Goal: Task Accomplishment & Management: Use online tool/utility

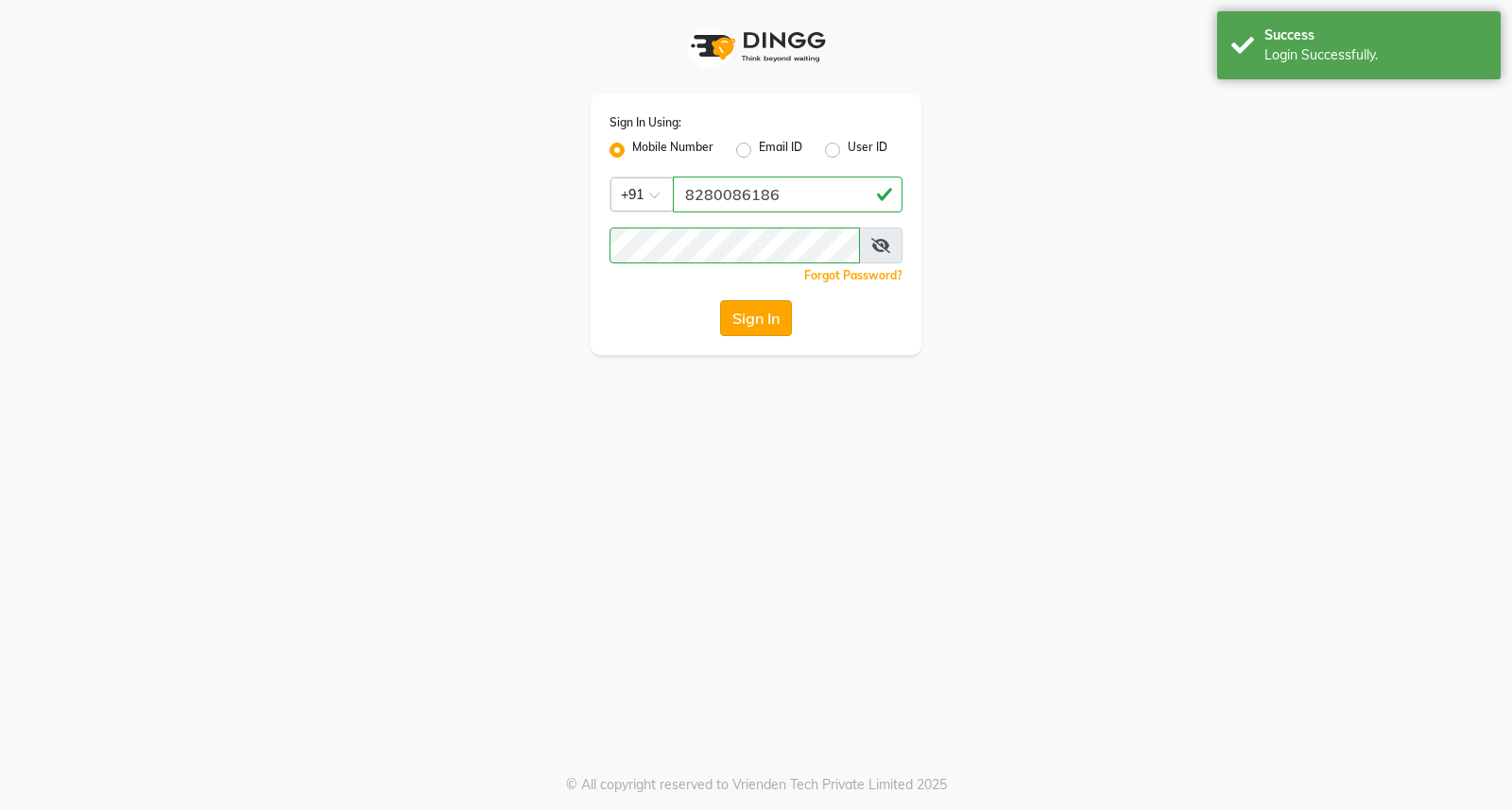
click at [769, 323] on button "Sign In" at bounding box center [756, 318] width 72 height 36
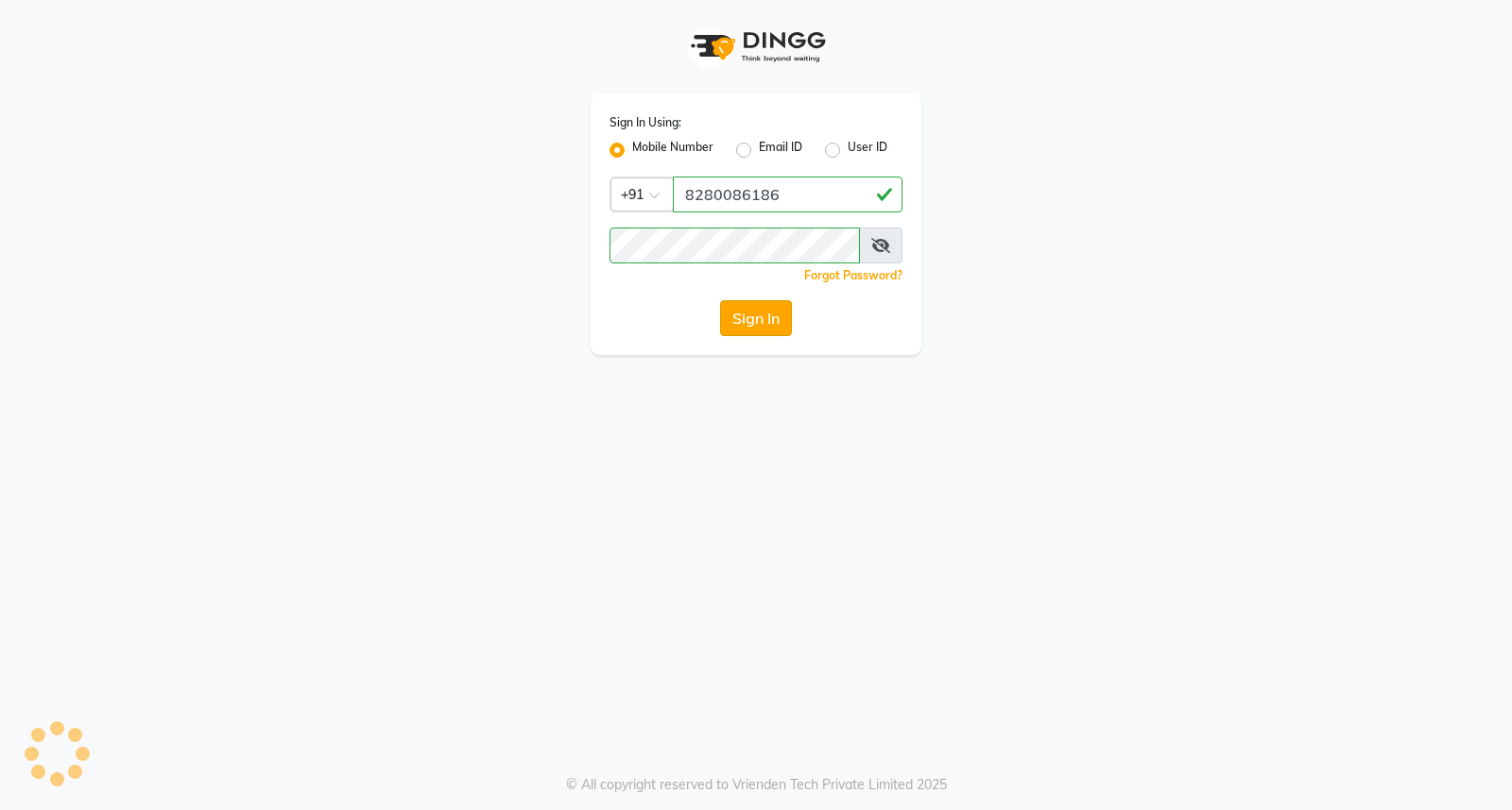
click at [769, 323] on button "Sign In" at bounding box center [756, 318] width 72 height 36
click at [762, 317] on button "Sign In" at bounding box center [756, 318] width 72 height 36
click at [762, 317] on div "Sign In" at bounding box center [756, 318] width 293 height 36
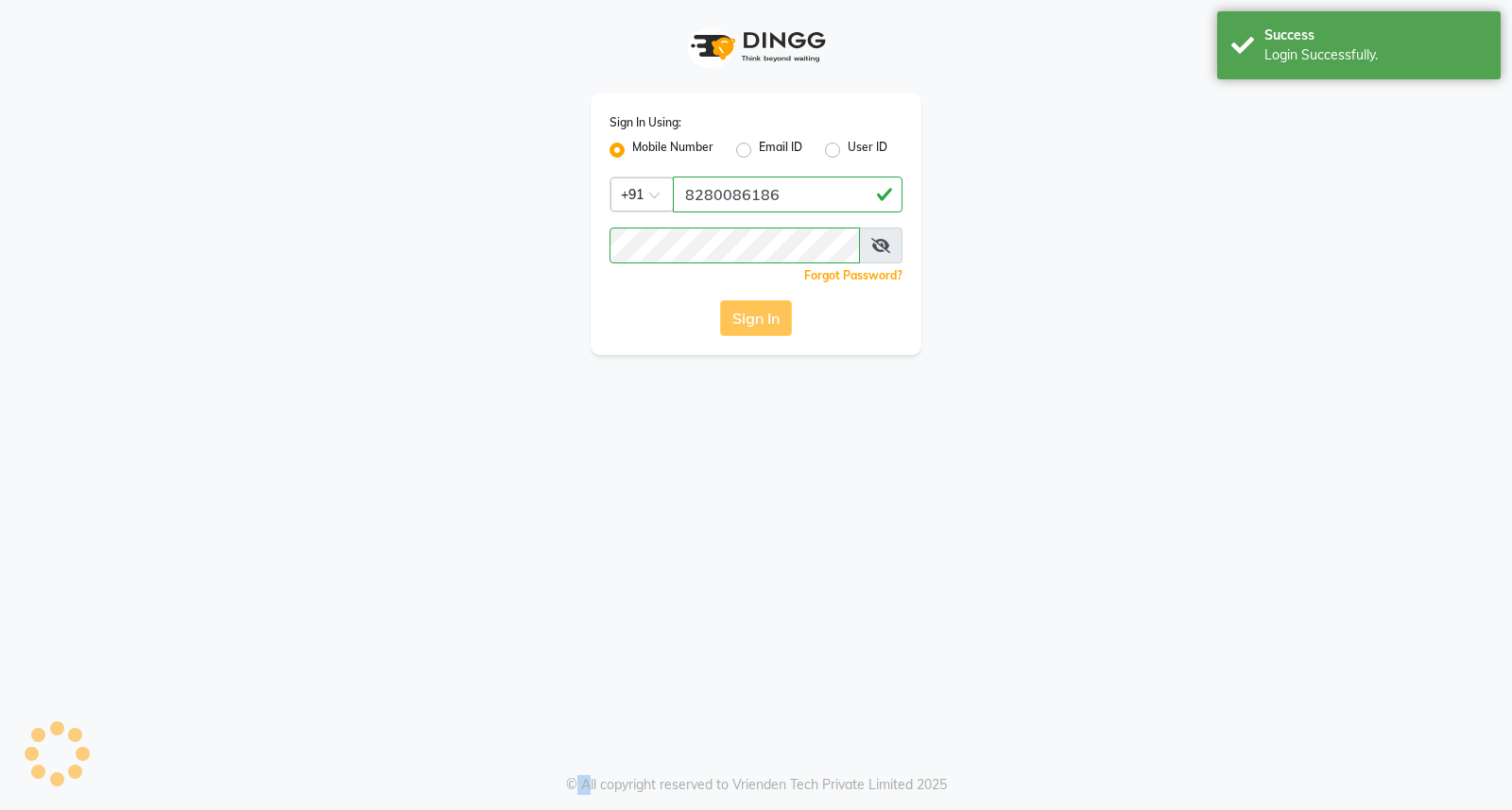
click at [762, 317] on button "Sign In" at bounding box center [756, 318] width 72 height 36
click at [762, 317] on div "Sign In" at bounding box center [756, 318] width 293 height 36
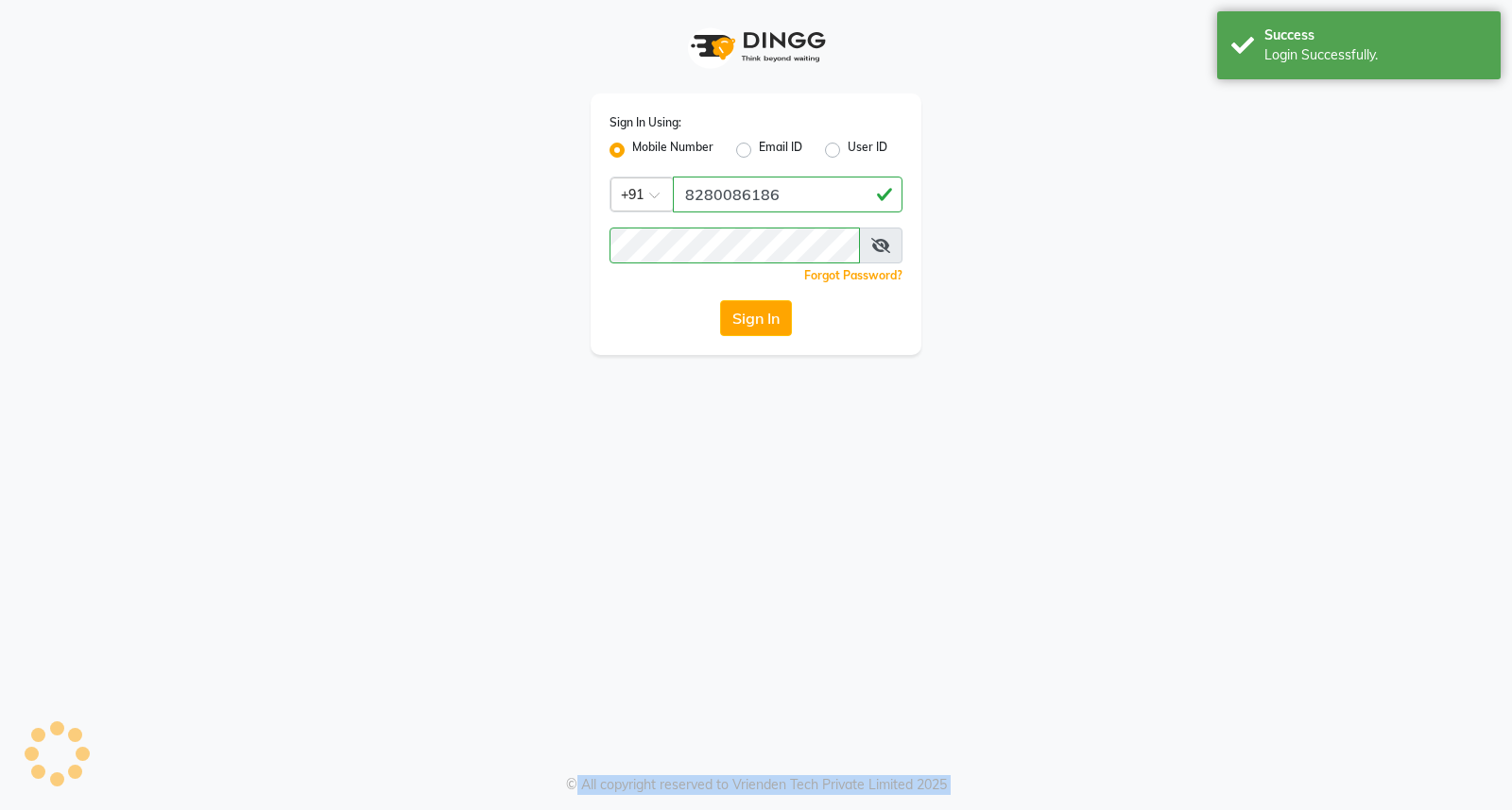
click at [759, 323] on button "Sign In" at bounding box center [756, 318] width 72 height 36
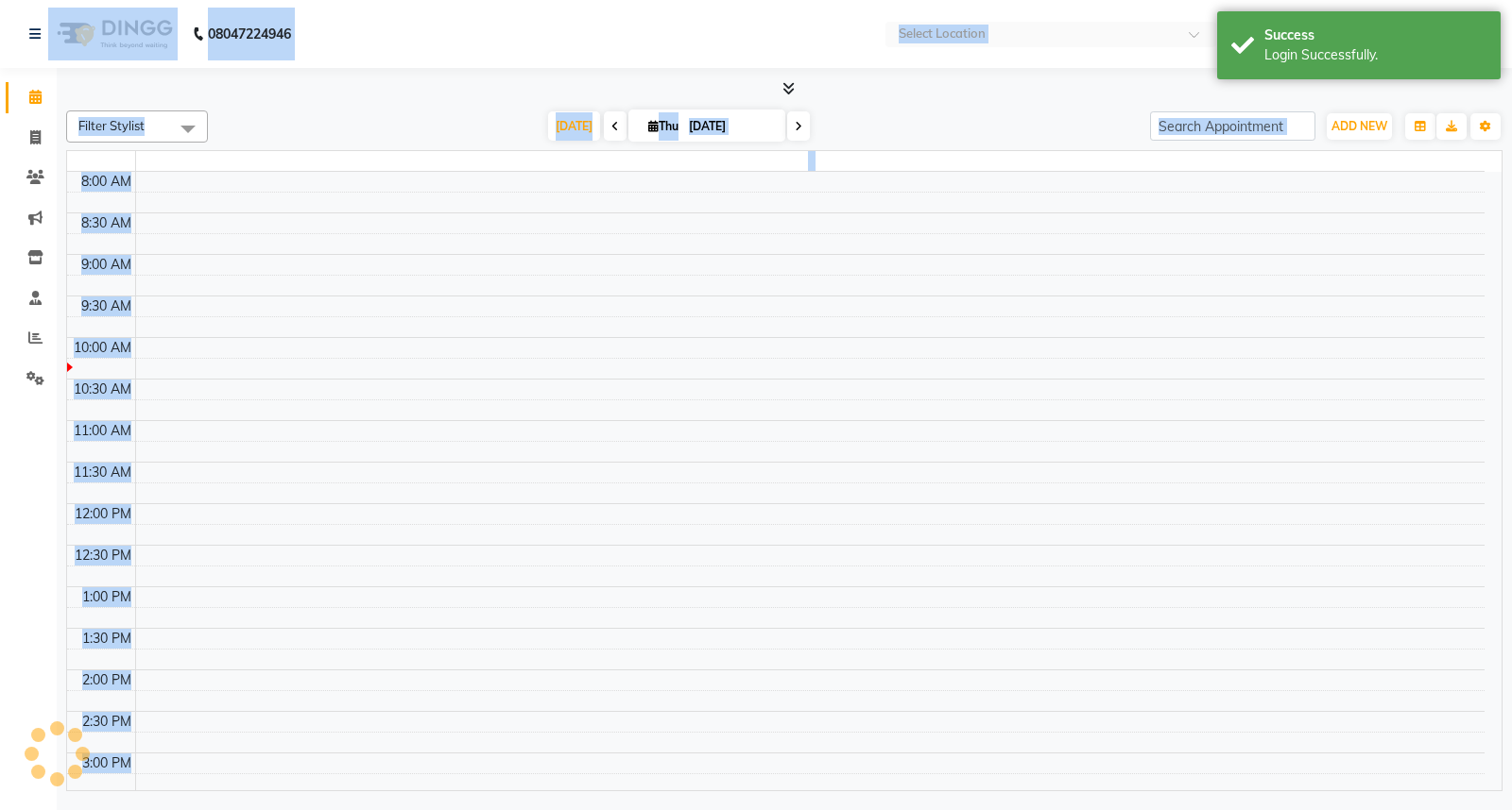
click at [759, 233] on td at bounding box center [810, 223] width 1350 height 21
select select "en"
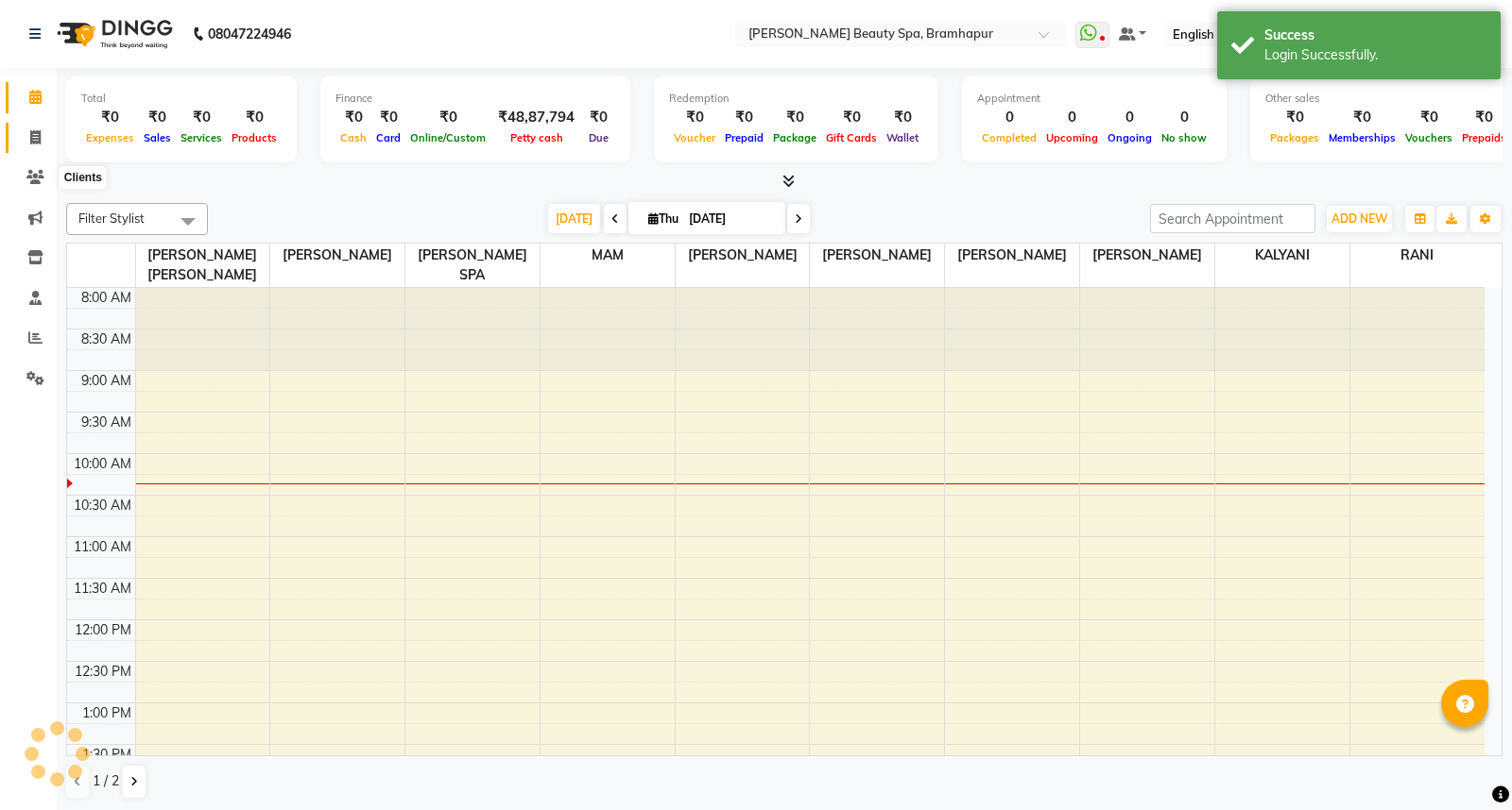
click at [23, 139] on span at bounding box center [35, 138] width 33 height 22
select select "service"
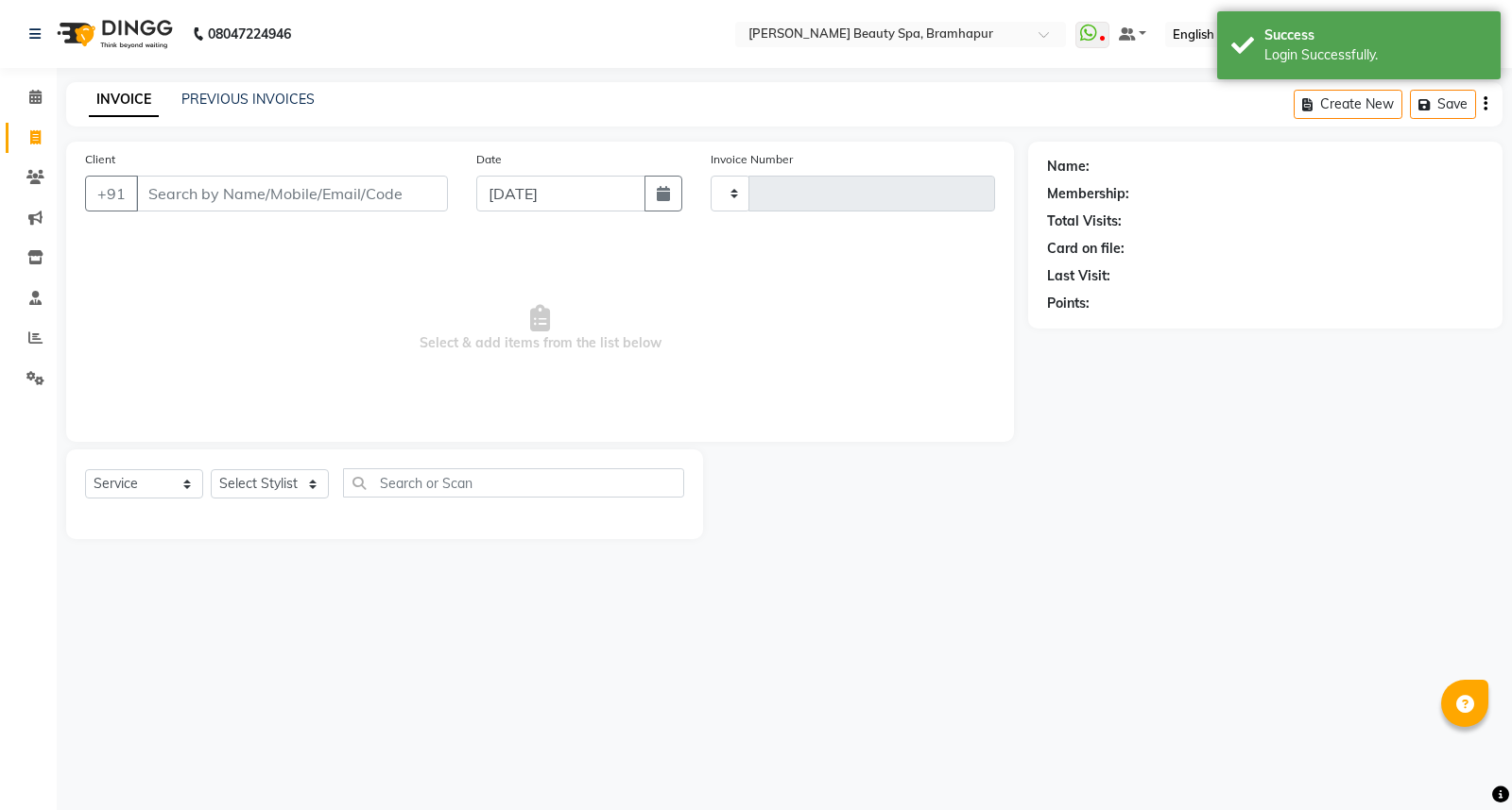
type input "1643"
select select "3622"
